Goal: Information Seeking & Learning: Learn about a topic

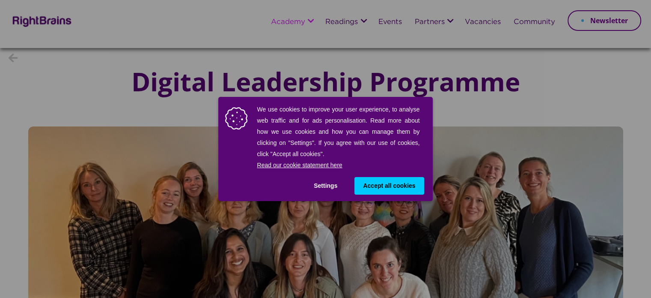
click at [406, 185] on span "Accept all cookies" at bounding box center [389, 185] width 52 height 9
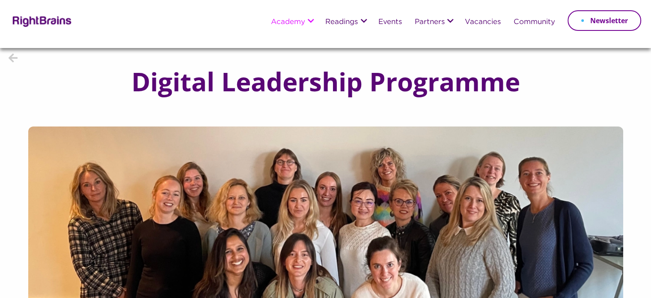
click at [588, 74] on div "Digital Leadership Programme" at bounding box center [325, 87] width 651 height 78
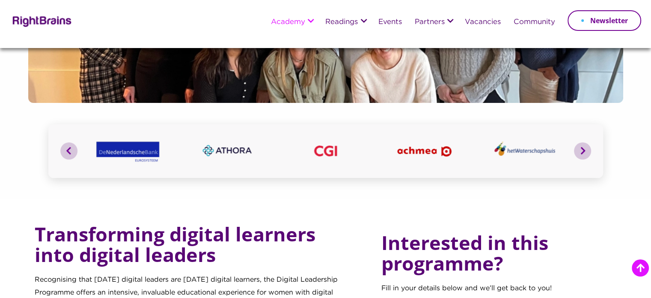
scroll to position [171, 0]
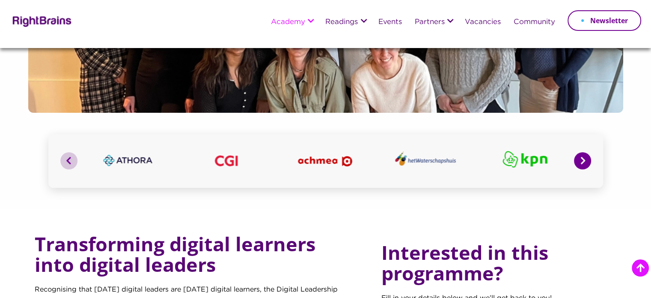
click at [587, 160] on button "Next" at bounding box center [582, 160] width 17 height 17
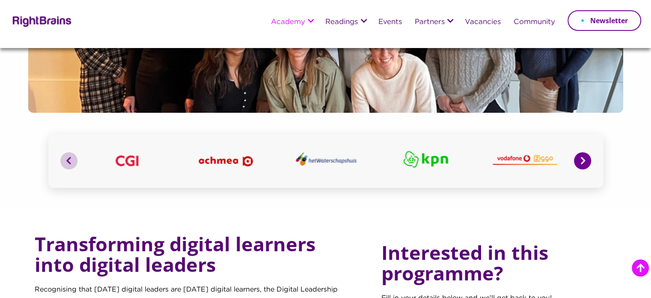
click at [587, 160] on button "Next" at bounding box center [582, 160] width 17 height 17
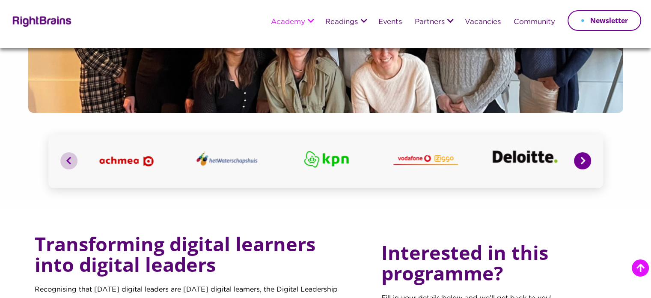
click at [587, 160] on button "Next" at bounding box center [582, 160] width 17 height 17
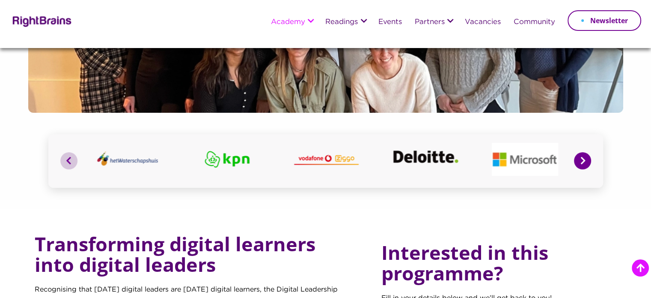
click at [587, 160] on button "Next" at bounding box center [582, 160] width 17 height 17
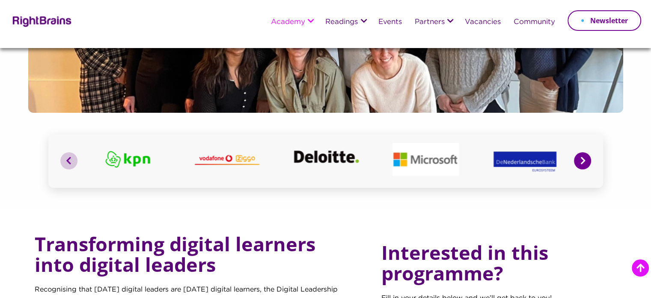
click at [587, 160] on button "Next" at bounding box center [582, 160] width 17 height 17
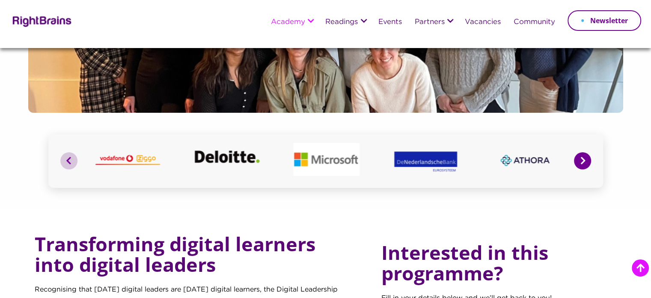
click at [587, 160] on button "Next" at bounding box center [582, 160] width 17 height 17
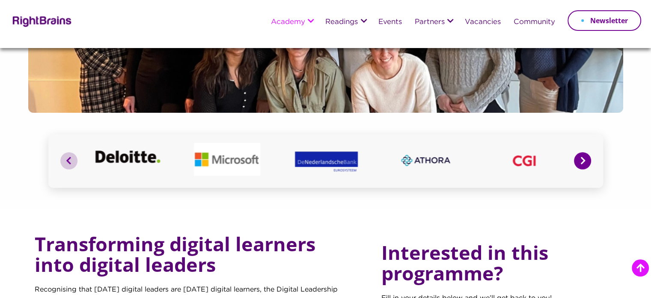
click at [582, 164] on button "Next" at bounding box center [582, 160] width 17 height 17
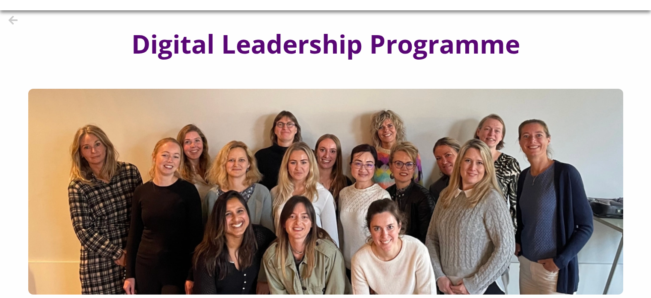
scroll to position [40, 0]
